Goal: Task Accomplishment & Management: Manage account settings

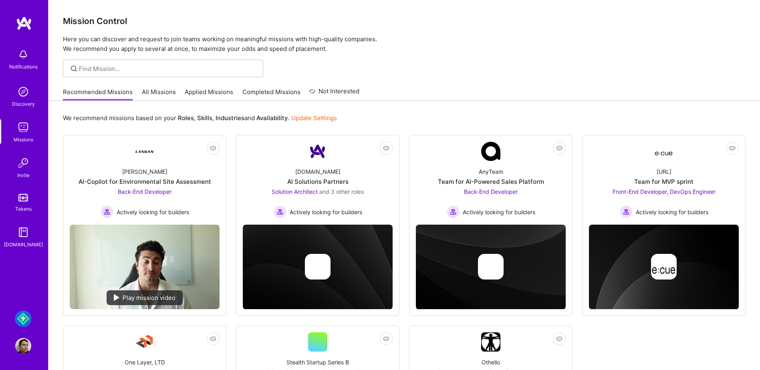
click at [16, 353] on img at bounding box center [23, 346] width 16 height 16
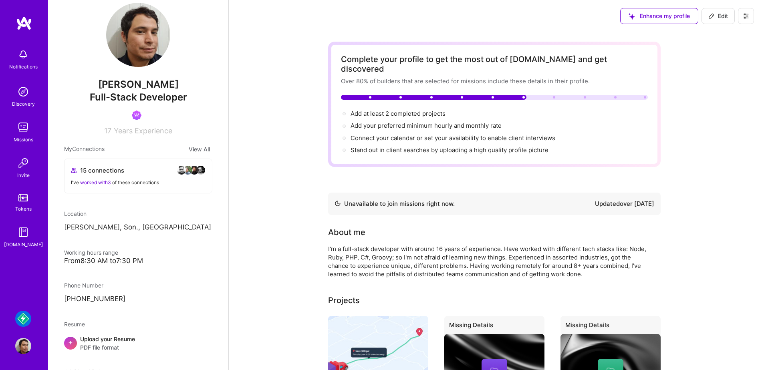
scroll to position [40, 0]
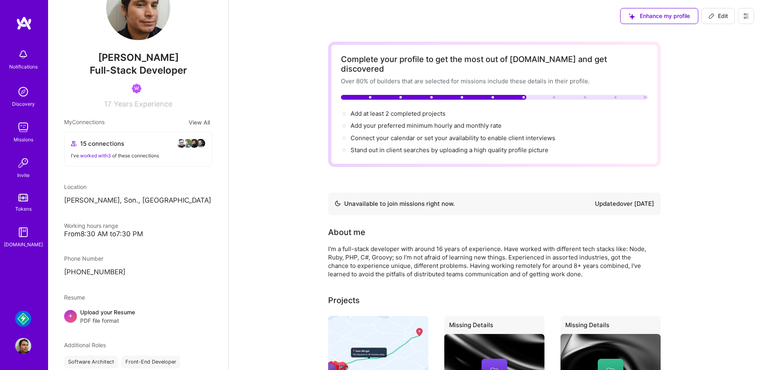
click at [191, 121] on button "View All" at bounding box center [199, 122] width 26 height 9
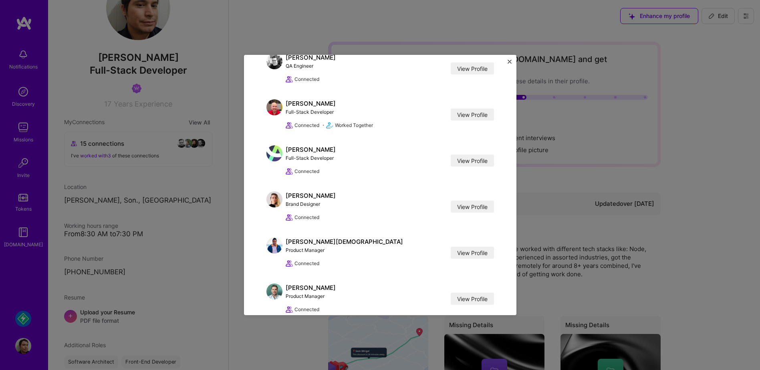
scroll to position [497, 0]
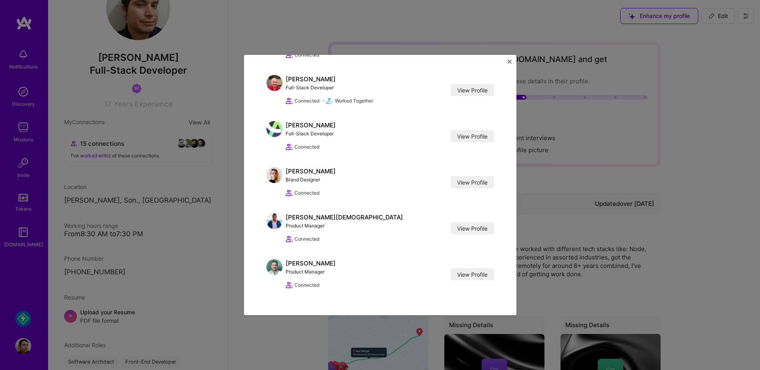
click at [725, 264] on div "My Connections [PERSON_NAME] Product Designer View Profile Connected • Worked T…" at bounding box center [380, 185] width 760 height 370
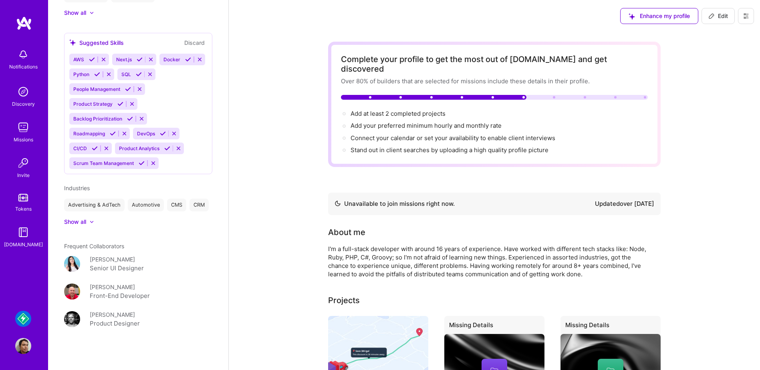
scroll to position [592, 0]
click at [721, 16] on span "Edit" at bounding box center [718, 16] width 20 height 8
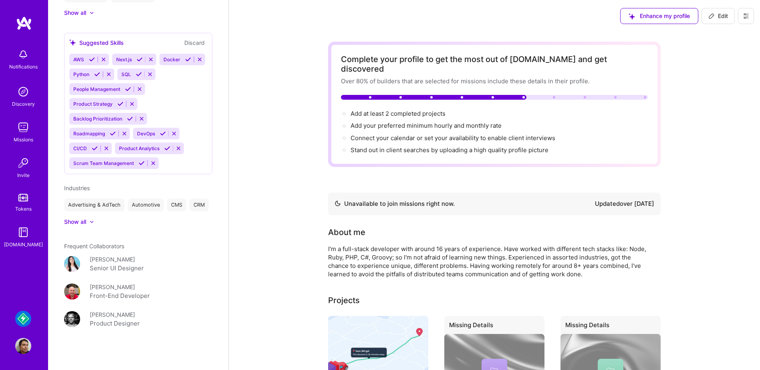
select select "MX"
select select "Not Available"
select select "1 Month"
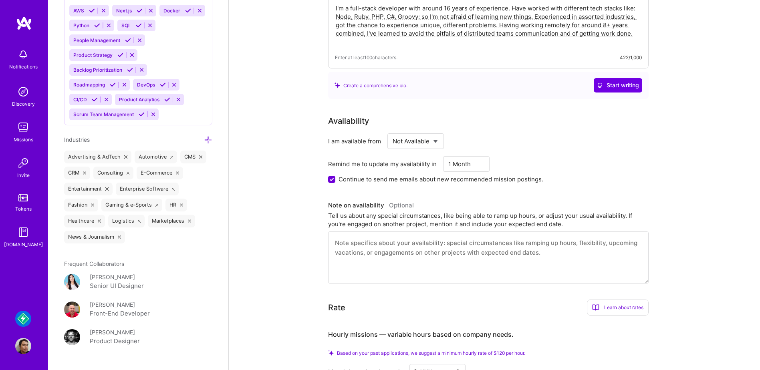
scroll to position [240, 0]
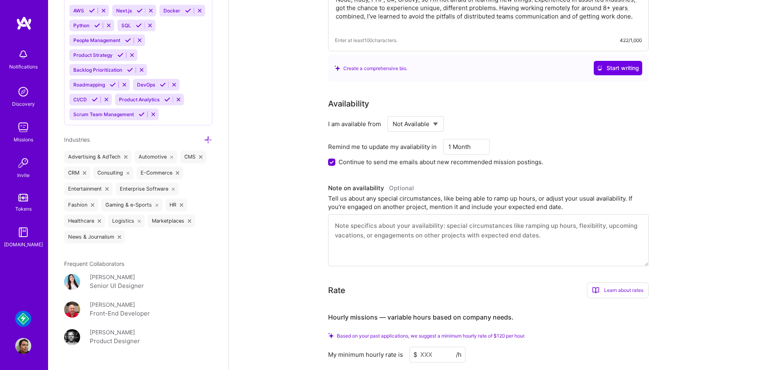
click at [436, 115] on select "Select... Right Now Future Date Not Available" at bounding box center [415, 124] width 46 height 20
click at [430, 114] on select "Select... Right Now Future Date Not Available" at bounding box center [415, 124] width 46 height 20
select select "Future Date"
click at [392, 114] on select "Select... Right Now Future Date Not Available" at bounding box center [415, 124] width 46 height 20
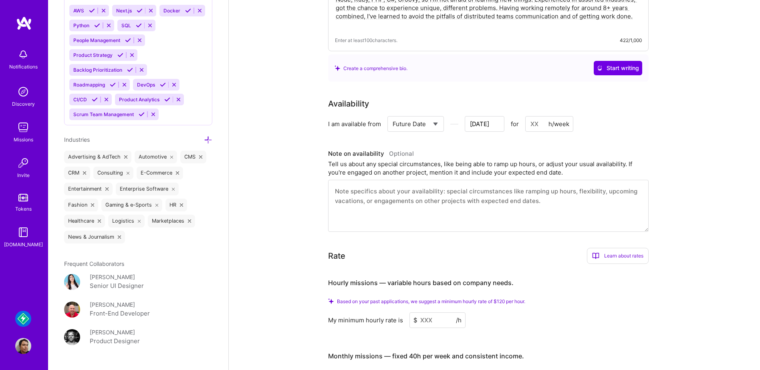
click at [489, 116] on input "[DATE]" at bounding box center [485, 124] width 40 height 16
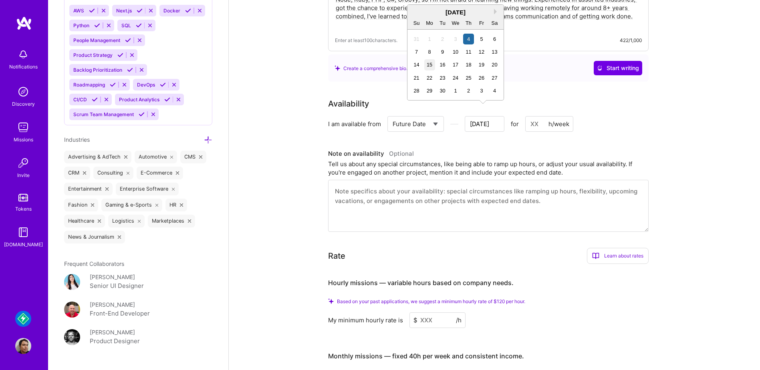
click at [434, 64] on div "15" at bounding box center [429, 64] width 11 height 11
type input "[DATE]"
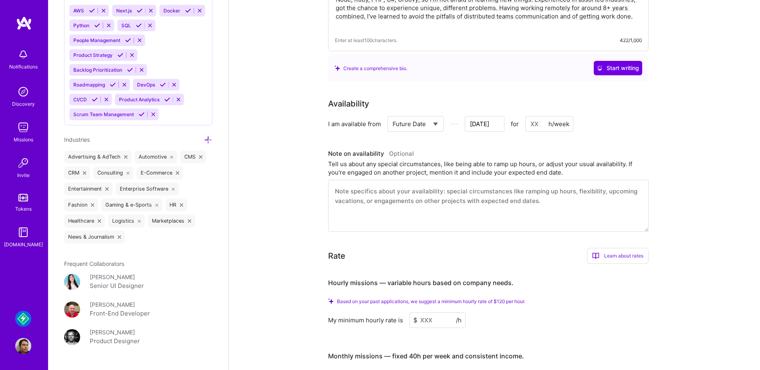
drag, startPoint x: 539, startPoint y: 113, endPoint x: 520, endPoint y: 114, distance: 19.3
click at [520, 116] on div "Select... Right Now Future Date Not Available [DATE] for h/week" at bounding box center [480, 124] width 186 height 16
type input "40"
click at [641, 116] on div "I am available from Select... Right Now Future Date Not Available [DATE] for 40…" at bounding box center [488, 124] width 320 height 16
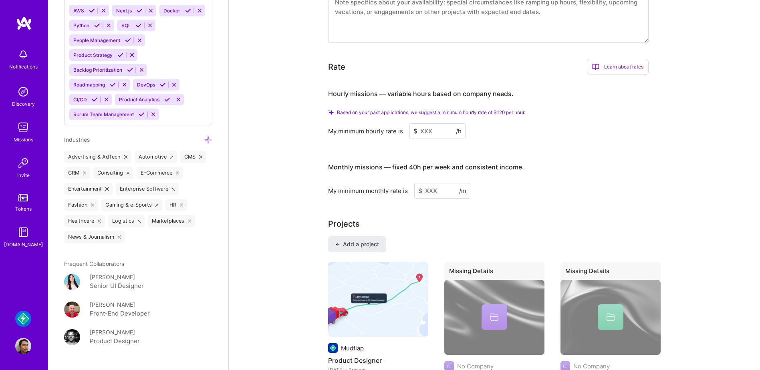
scroll to position [401, 0]
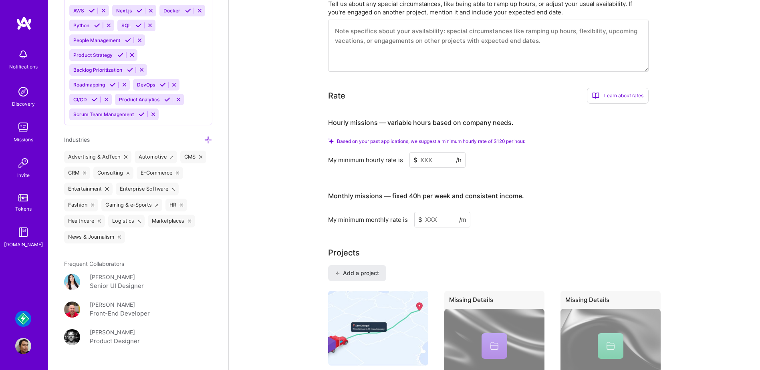
drag, startPoint x: 436, startPoint y: 153, endPoint x: 417, endPoint y: 153, distance: 19.6
click at [417, 153] on input at bounding box center [437, 160] width 56 height 16
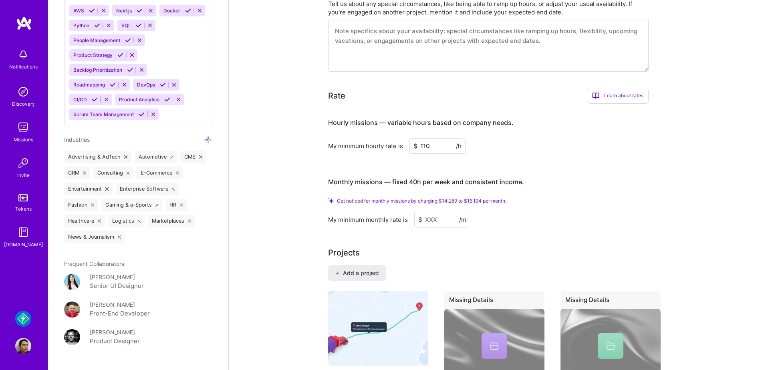
type input "110"
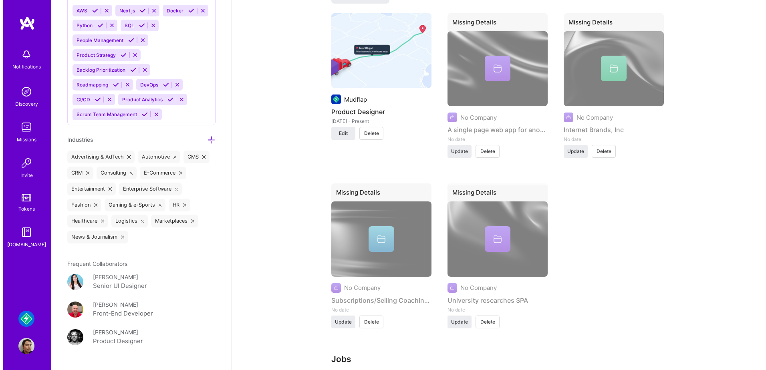
scroll to position [641, 0]
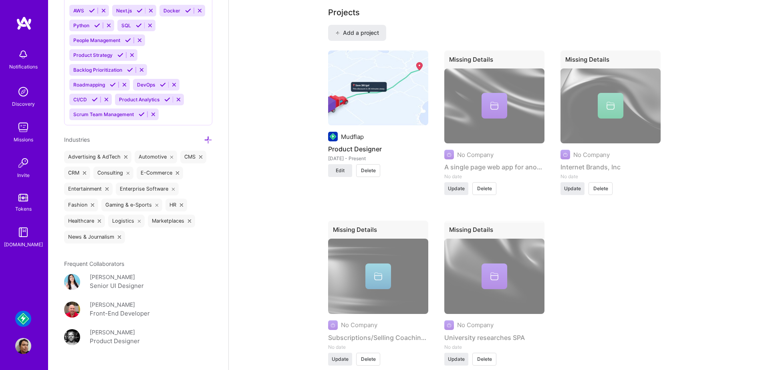
click at [370, 132] on div "Mudflap" at bounding box center [378, 137] width 100 height 10
click at [392, 96] on img at bounding box center [378, 87] width 100 height 75
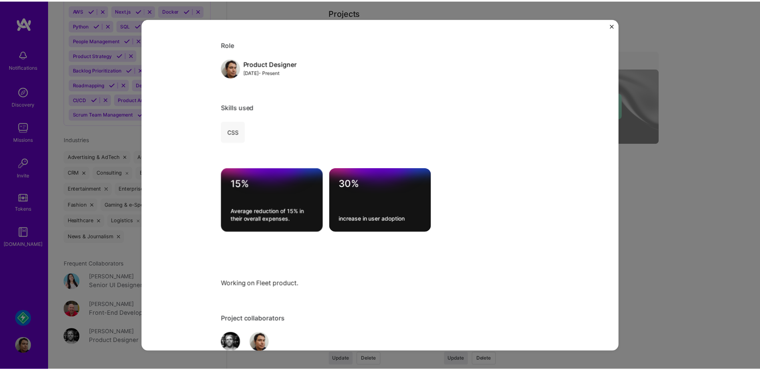
scroll to position [561, 0]
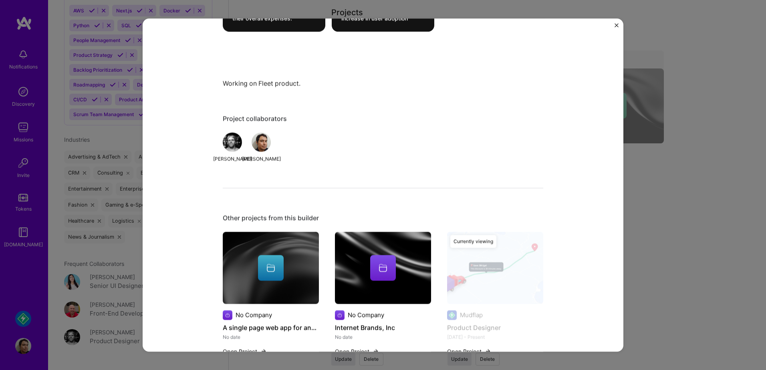
click at [615, 26] on img "Close" at bounding box center [616, 25] width 4 height 4
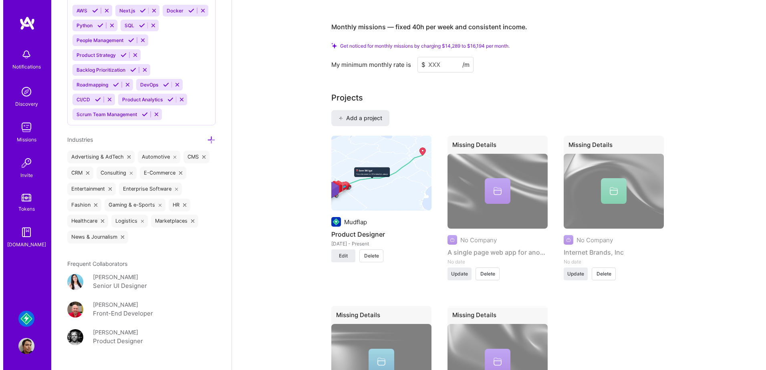
scroll to position [521, 0]
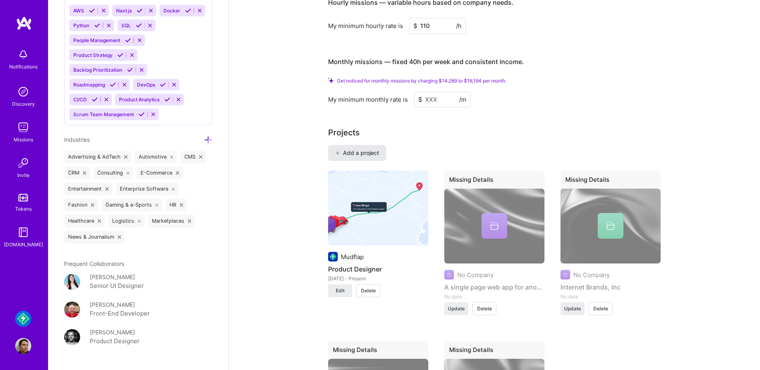
click at [371, 149] on span "Add a project" at bounding box center [357, 153] width 44 height 8
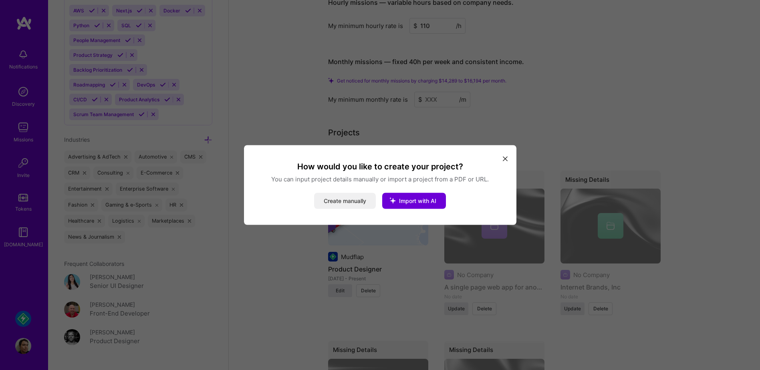
click at [354, 204] on button "Create manually" at bounding box center [345, 201] width 62 height 16
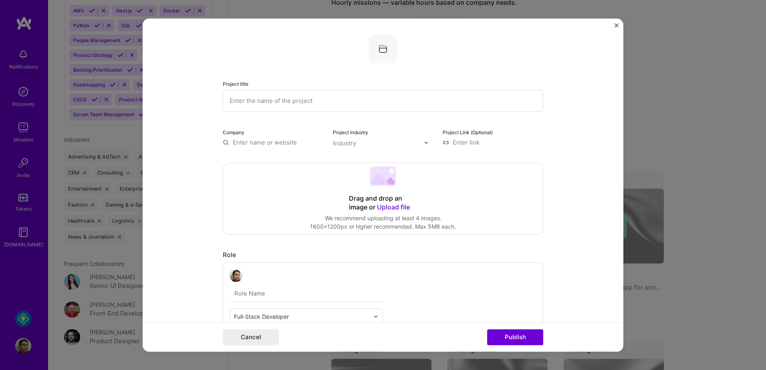
click at [276, 97] on input "text" at bounding box center [383, 101] width 320 height 22
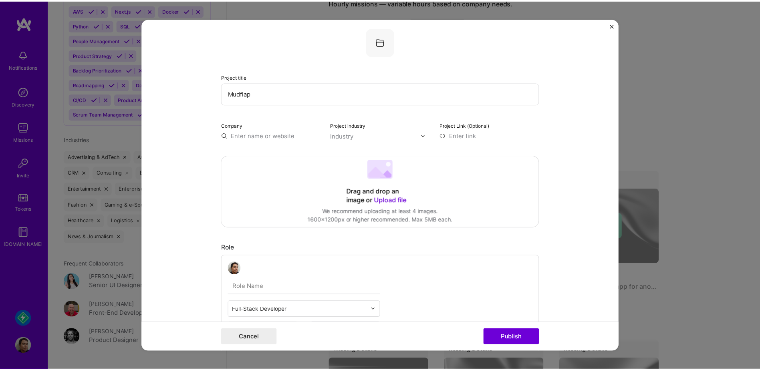
scroll to position [0, 0]
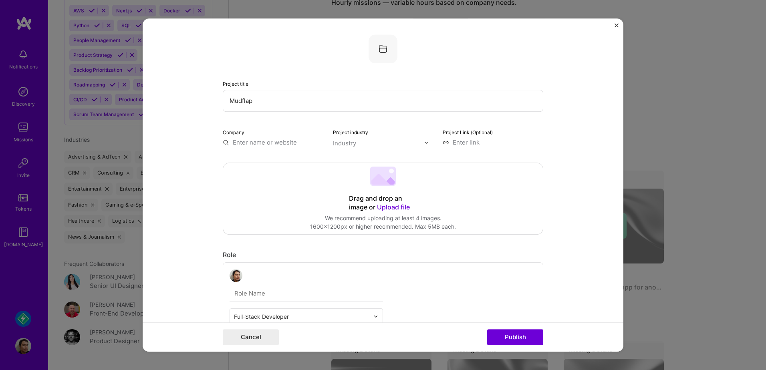
type input "Mudflap"
click at [614, 28] on form "Project title Mudflap Company Project industry Industry Project Link (Optional)…" at bounding box center [383, 184] width 481 height 333
click at [616, 28] on button "Close" at bounding box center [616, 27] width 4 height 8
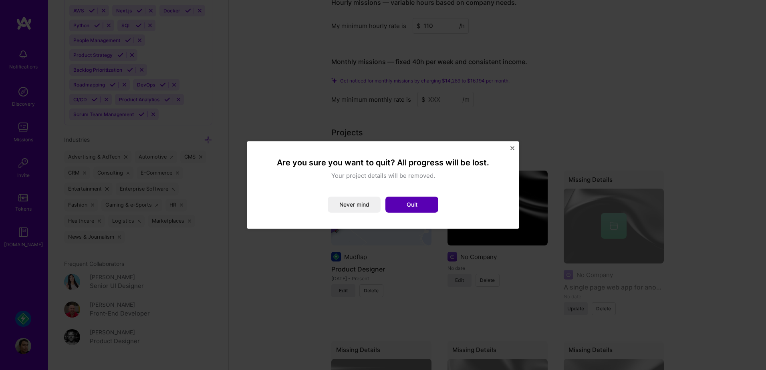
click at [417, 209] on button "Quit" at bounding box center [411, 205] width 53 height 16
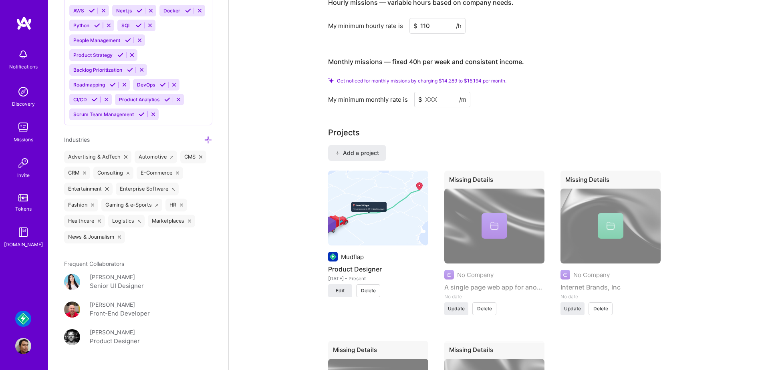
click at [369, 135] on div "Projects Add a project Mudflap Product Designer [DATE] - Present Edit Delete Mi…" at bounding box center [494, 311] width 332 height 369
click at [372, 149] on span "Add a project" at bounding box center [357, 153] width 44 height 8
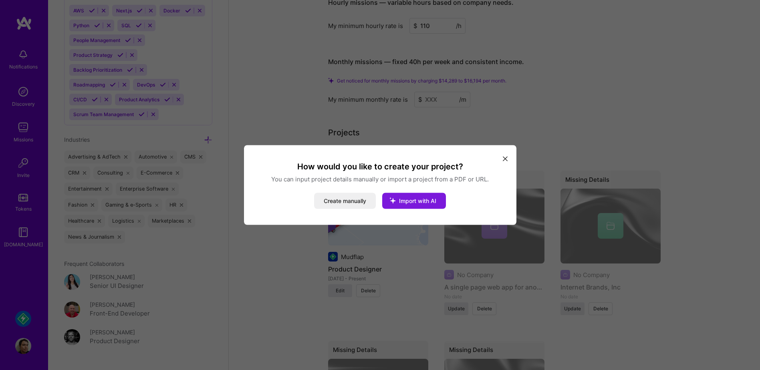
click at [408, 199] on span "Import with AI" at bounding box center [417, 200] width 37 height 7
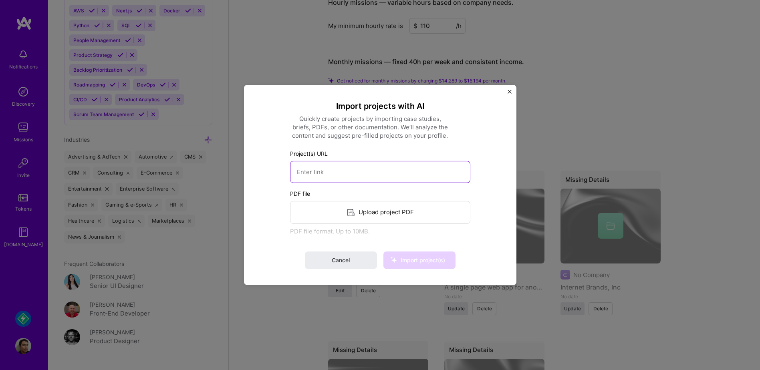
click at [338, 164] on input at bounding box center [380, 172] width 180 height 22
click at [508, 90] on img "Close" at bounding box center [509, 92] width 4 height 4
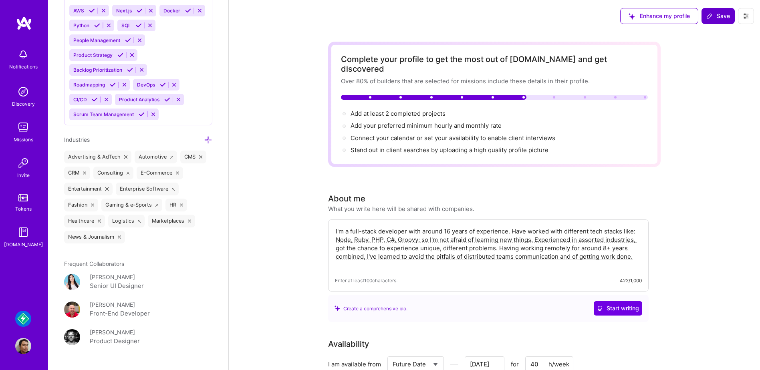
click at [717, 18] on span "Save" at bounding box center [718, 16] width 24 height 8
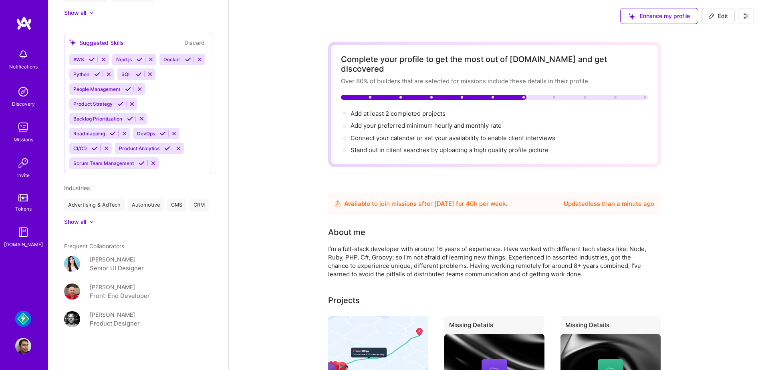
scroll to position [592, 0]
click at [20, 135] on img at bounding box center [23, 127] width 16 height 16
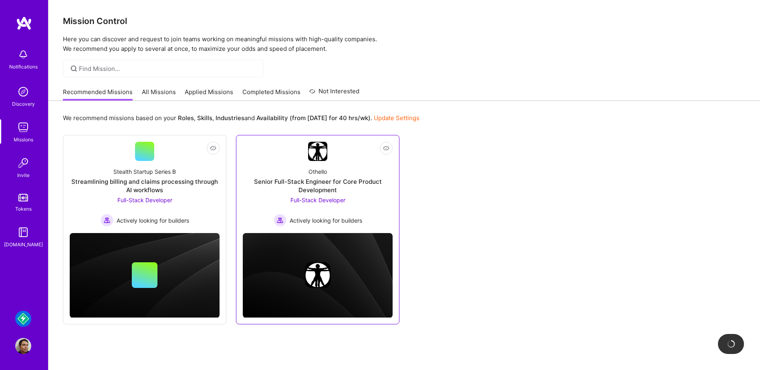
click at [361, 200] on div "Full-Stack Developer Actively looking for builders" at bounding box center [318, 211] width 89 height 31
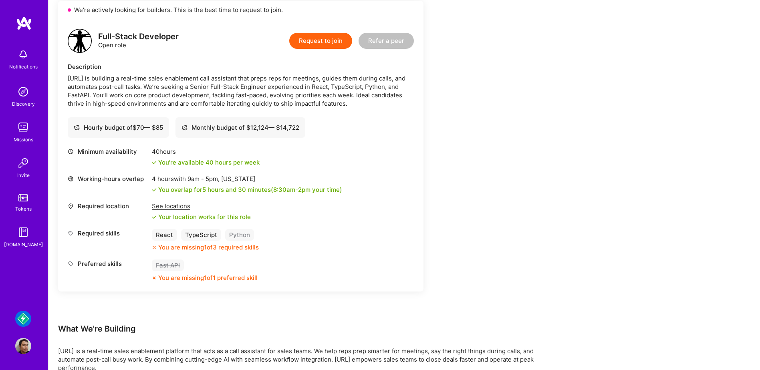
scroll to position [200, 0]
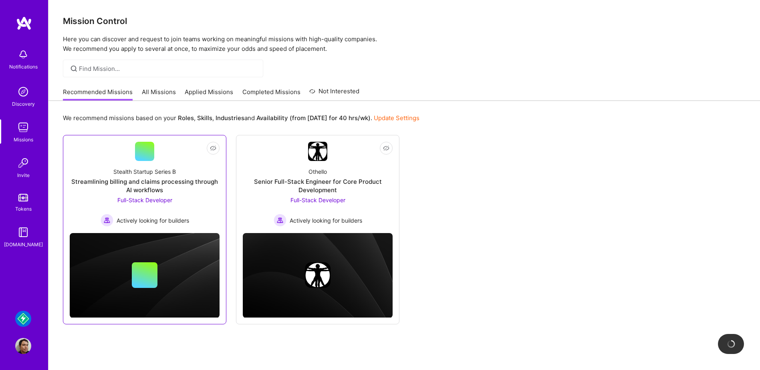
click at [205, 209] on div "Stealth Startup Series B Streamlining billing and claims processing through AI …" at bounding box center [145, 194] width 150 height 66
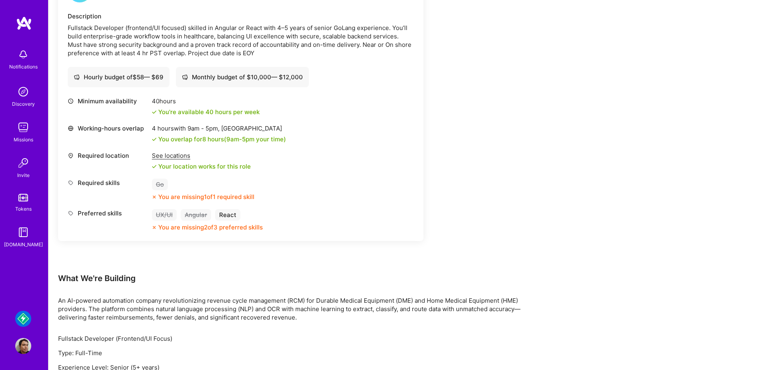
scroll to position [240, 0]
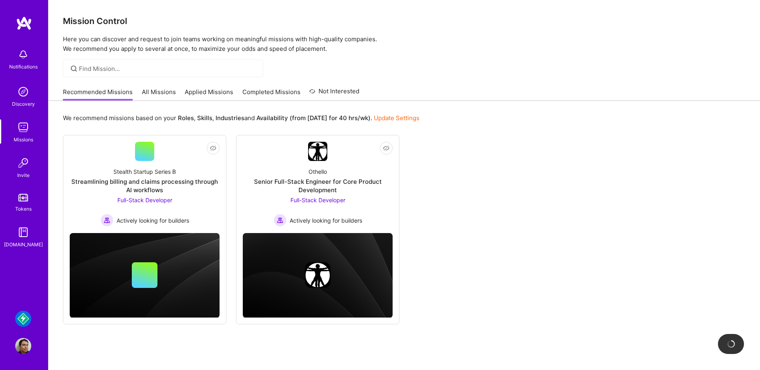
click at [150, 91] on link "All Missions" at bounding box center [159, 94] width 34 height 13
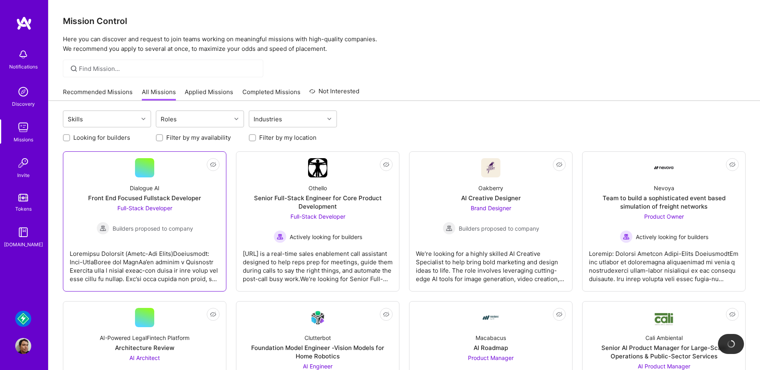
click at [207, 215] on div "Dialogue AI Front End Focused Fullstack Developer Full-Stack Developer Builders…" at bounding box center [145, 205] width 150 height 57
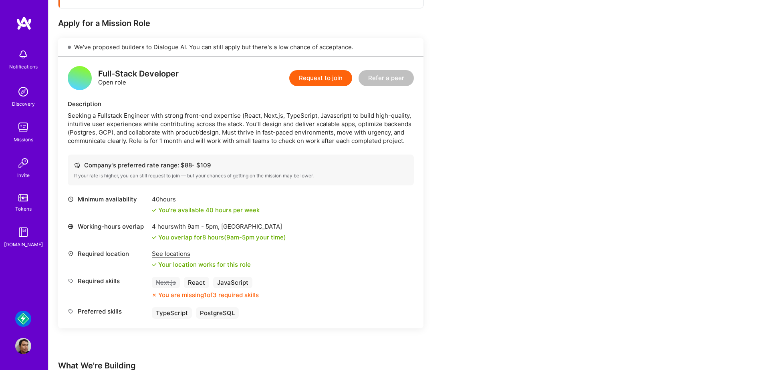
scroll to position [160, 0]
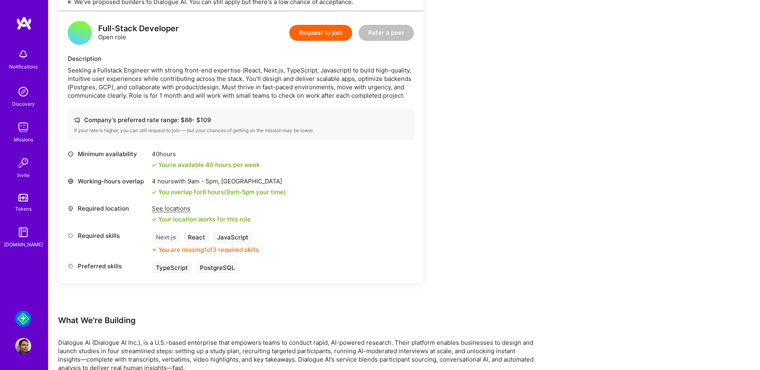
scroll to position [240, 0]
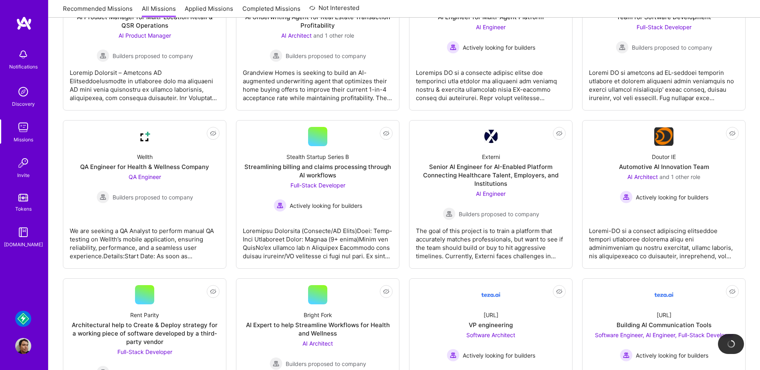
scroll to position [521, 0]
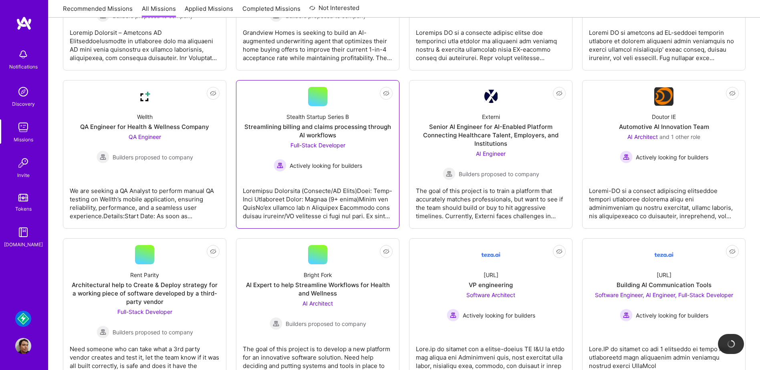
click at [383, 146] on div "Stealth Startup Series B Streamlining billing and claims processing through AI …" at bounding box center [318, 139] width 150 height 66
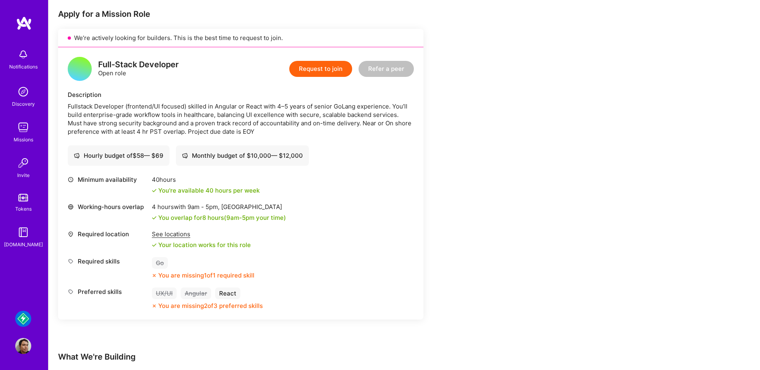
scroll to position [160, 0]
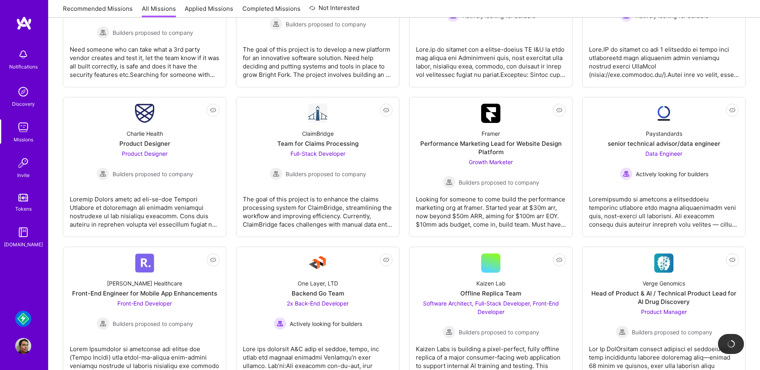
scroll to position [841, 0]
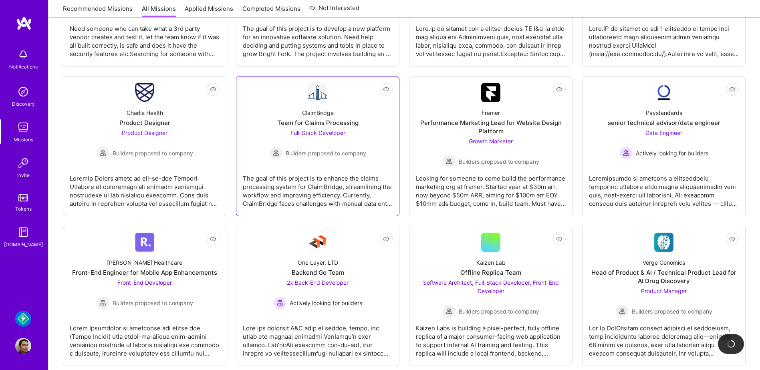
click at [376, 141] on div "ClaimBridge Team for Claims Processing Full-Stack Developer Builders proposed t…" at bounding box center [318, 130] width 150 height 57
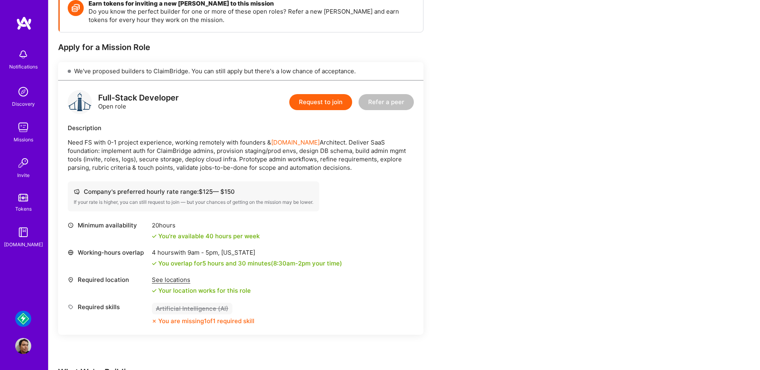
scroll to position [200, 0]
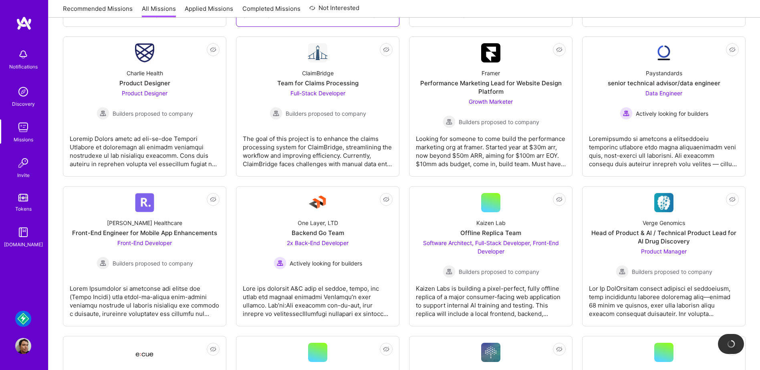
scroll to position [920, 0]
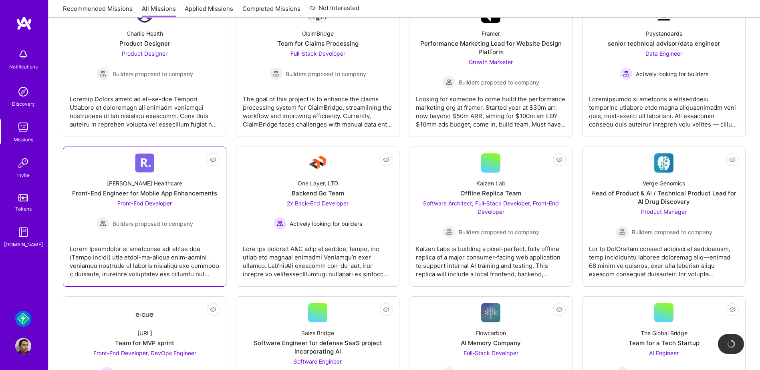
click at [186, 237] on link "Not Interested [PERSON_NAME] Healthcare Front-End Engineer for Mobile App Enhan…" at bounding box center [145, 216] width 150 height 127
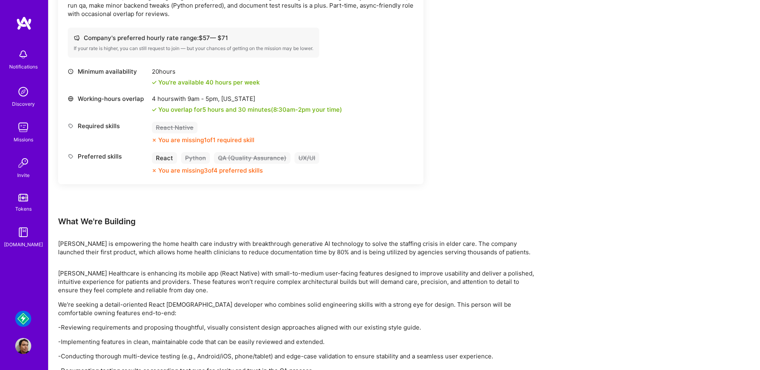
scroll to position [280, 0]
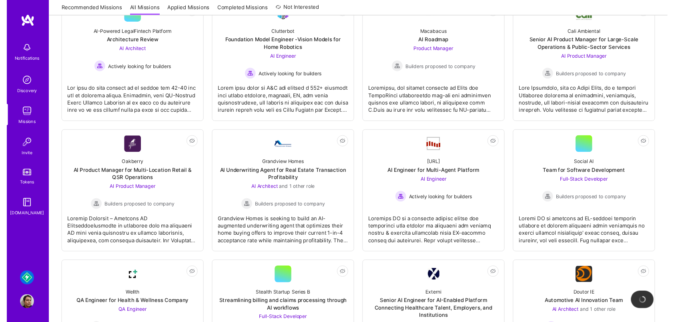
scroll to position [280, 0]
